Goal: Task Accomplishment & Management: Manage account settings

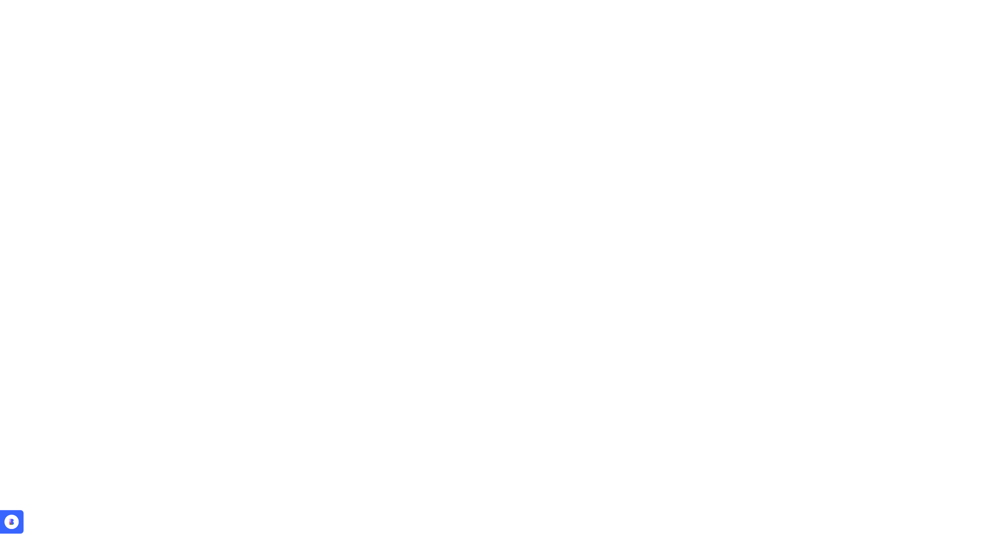
click at [706, 0] on html at bounding box center [504, 0] width 1008 height 0
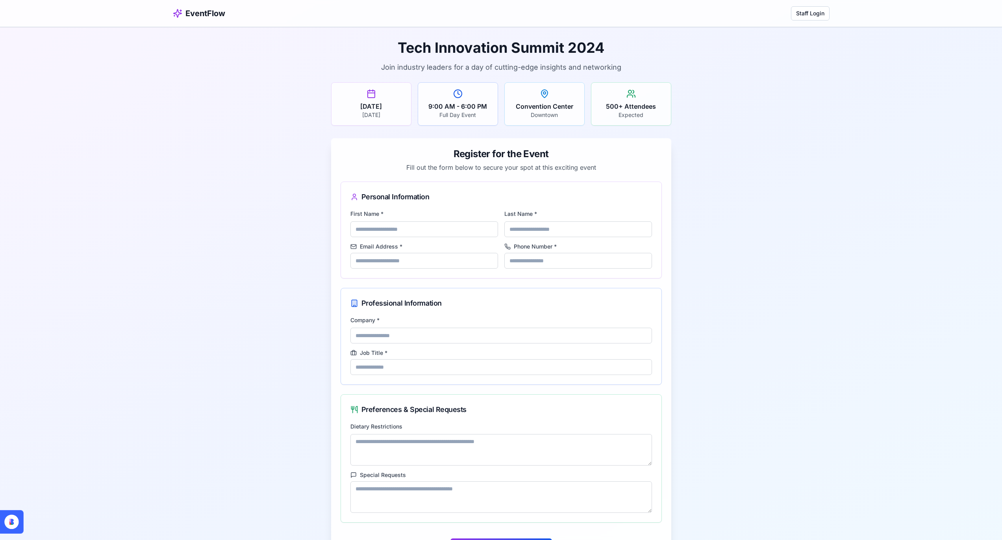
click at [268, 372] on div "Tech Innovation Summit 2024 Join industry leaders for a day of cutting-edge ins…" at bounding box center [501, 301] width 1002 height 549
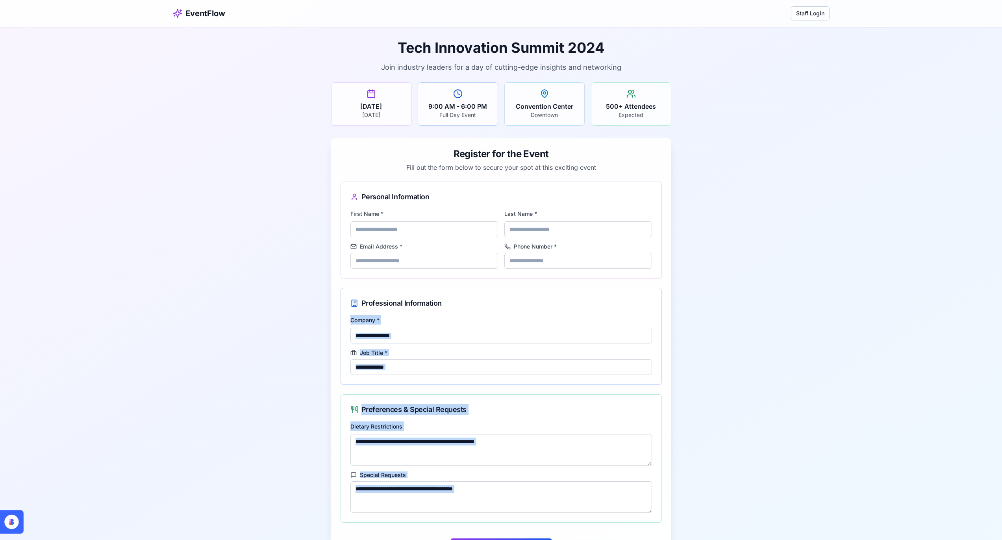
drag, startPoint x: 227, startPoint y: 324, endPoint x: 3, endPoint y: 529, distance: 304.3
click at [3, 529] on div "EventFlow Staff Login Tech Innovation Summit 2024 Join industry leaders for a d…" at bounding box center [501, 288] width 1002 height 576
click at [115, 395] on div "Tech Innovation Summit 2024 Join industry leaders for a day of cutting-edge ins…" at bounding box center [501, 301] width 1002 height 549
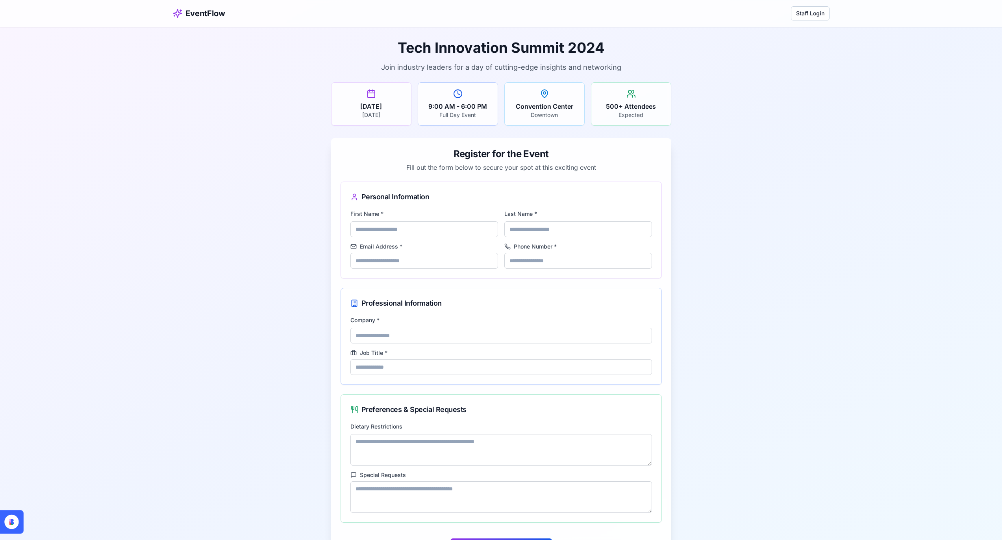
click at [739, 75] on div "Tech Innovation Summit 2024 Join industry leaders for a day of cutting-edge ins…" at bounding box center [501, 301] width 1002 height 549
click at [804, 12] on button "Staff Login" at bounding box center [810, 13] width 39 height 14
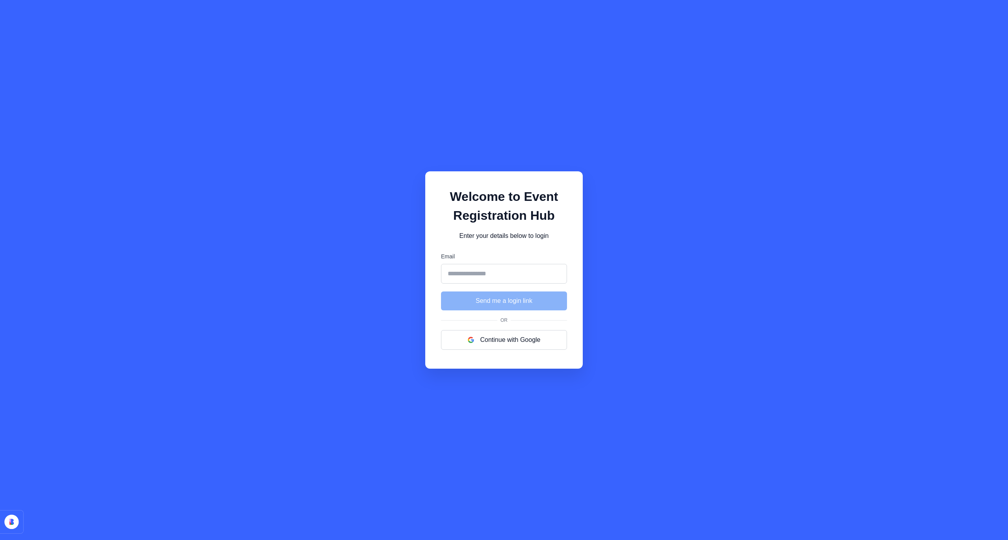
click at [193, 215] on div "Welcome to Event Registration Hub Enter your details below to login Email Send …" at bounding box center [504, 270] width 1008 height 540
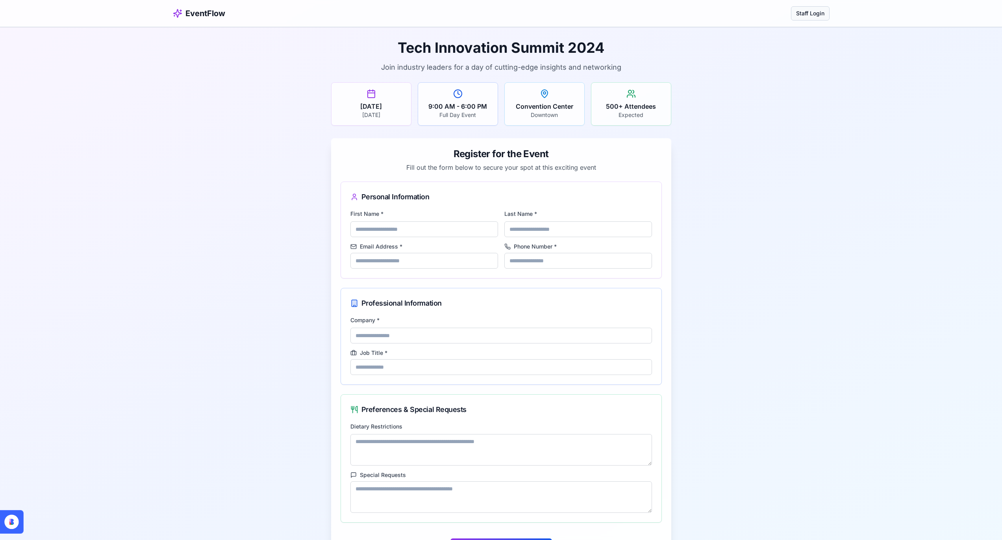
click at [811, 12] on button "Staff Login" at bounding box center [810, 13] width 39 height 14
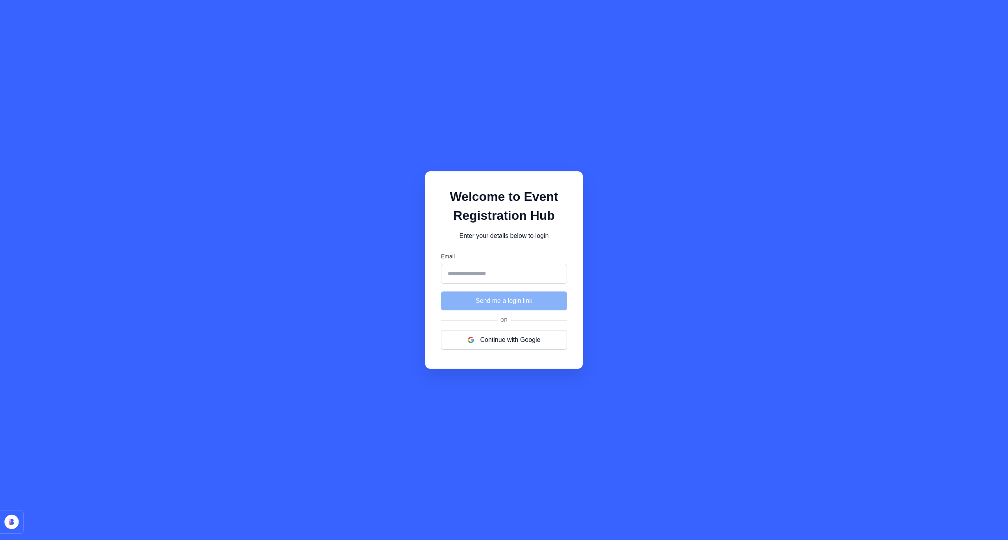
click at [504, 276] on input "Email" at bounding box center [504, 274] width 126 height 20
click at [503, 345] on button "Continue with Google" at bounding box center [504, 340] width 126 height 20
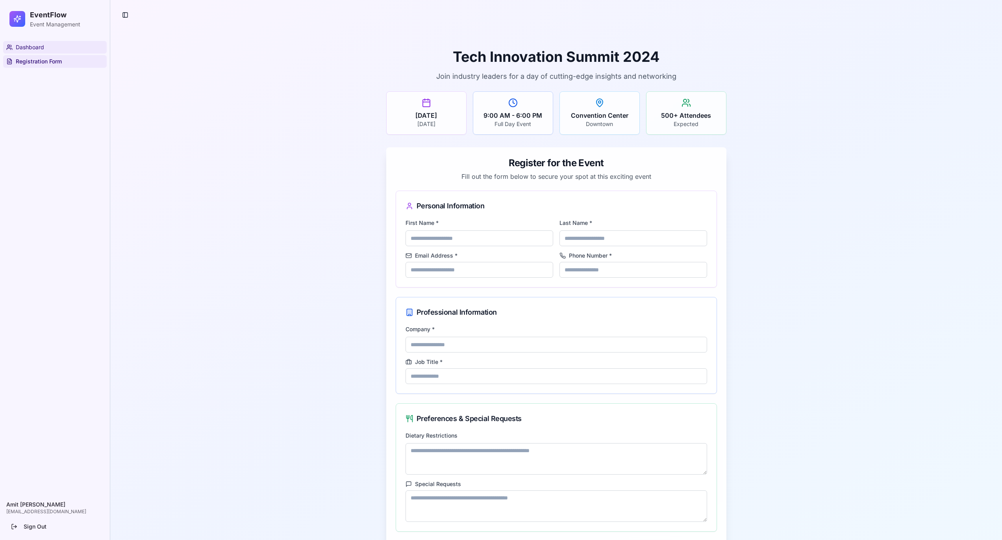
click at [62, 51] on link "Dashboard" at bounding box center [55, 47] width 104 height 13
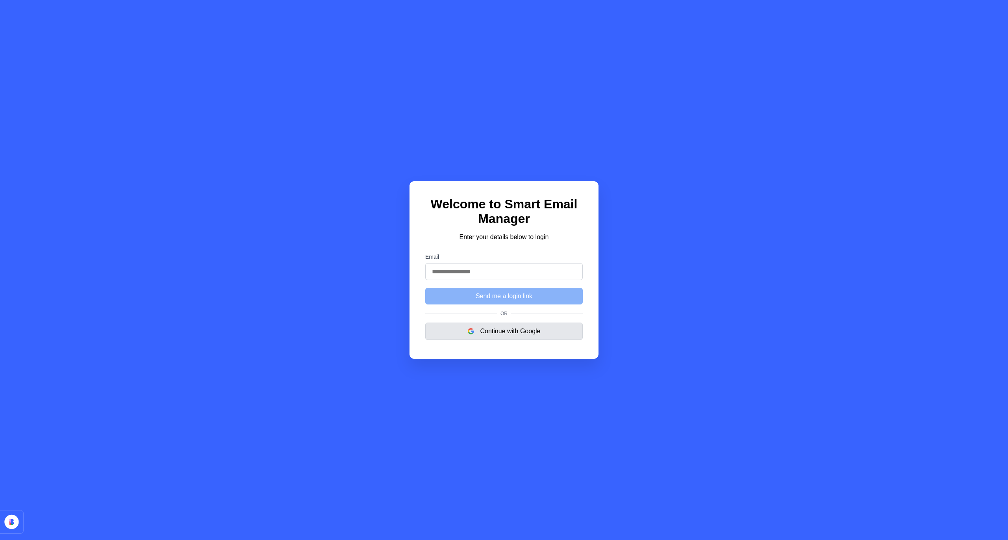
click at [473, 327] on button "Continue with Google" at bounding box center [504, 330] width 158 height 17
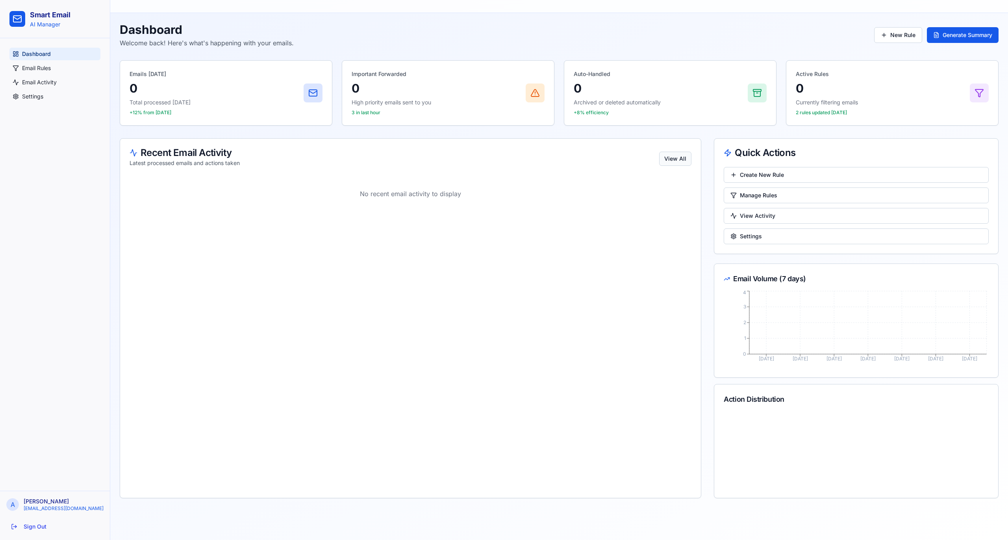
click at [675, 153] on button "View All" at bounding box center [675, 159] width 32 height 14
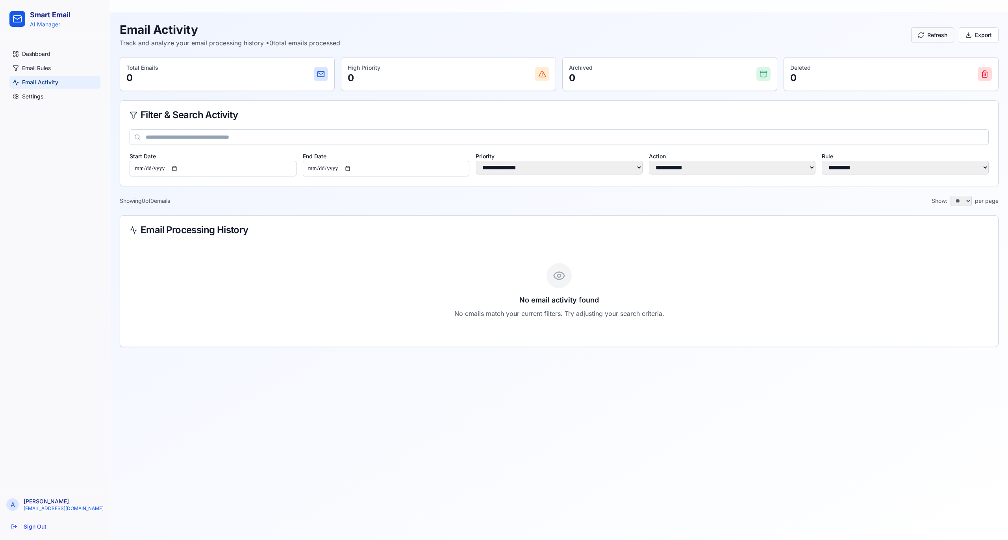
click at [918, 36] on button "Refresh" at bounding box center [932, 35] width 43 height 16
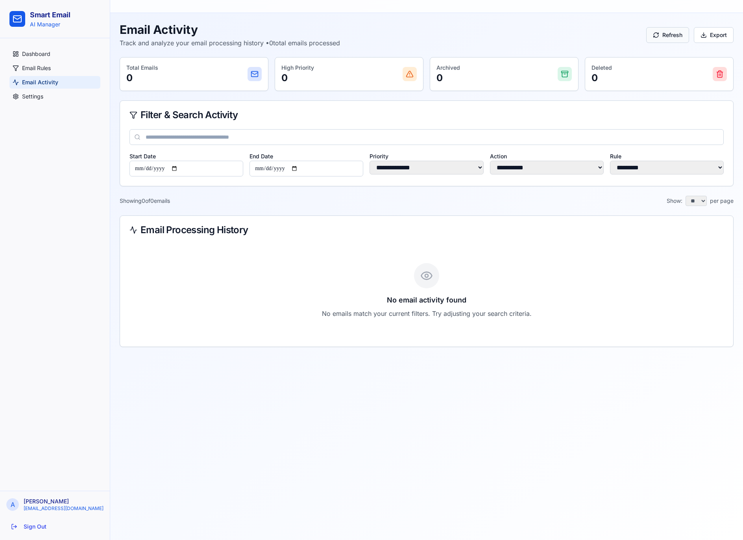
click at [667, 39] on button "Refresh" at bounding box center [668, 35] width 43 height 16
click at [671, 41] on button "Refresh" at bounding box center [668, 35] width 43 height 16
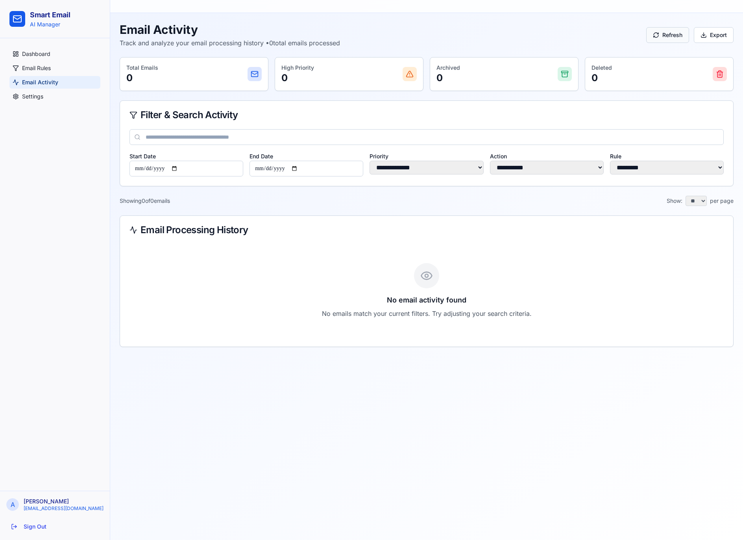
click at [671, 41] on button "Refresh" at bounding box center [668, 35] width 43 height 16
click at [55, 70] on link "Email Rules" at bounding box center [54, 68] width 91 height 13
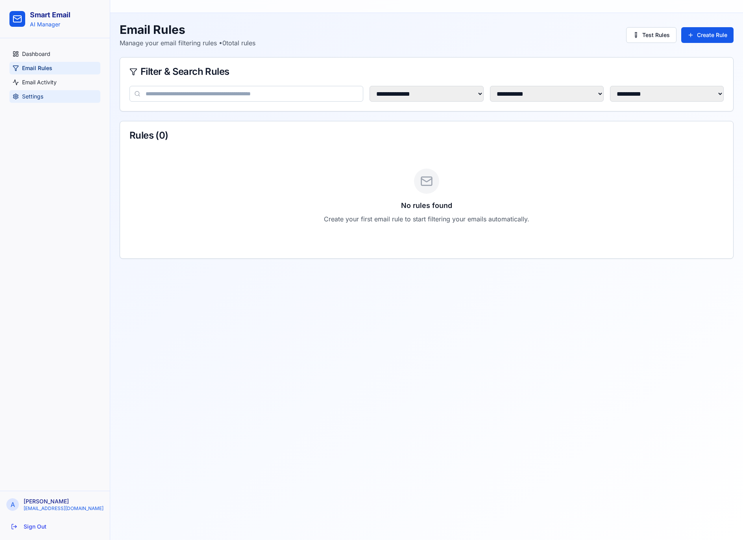
click at [49, 101] on link "Settings" at bounding box center [54, 96] width 91 height 13
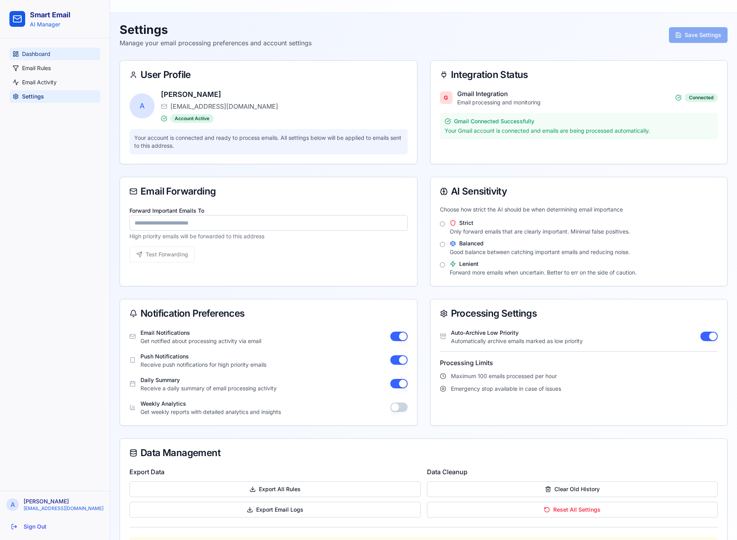
click at [50, 56] on span "Dashboard" at bounding box center [36, 54] width 28 height 8
